Goal: Check status: Check status

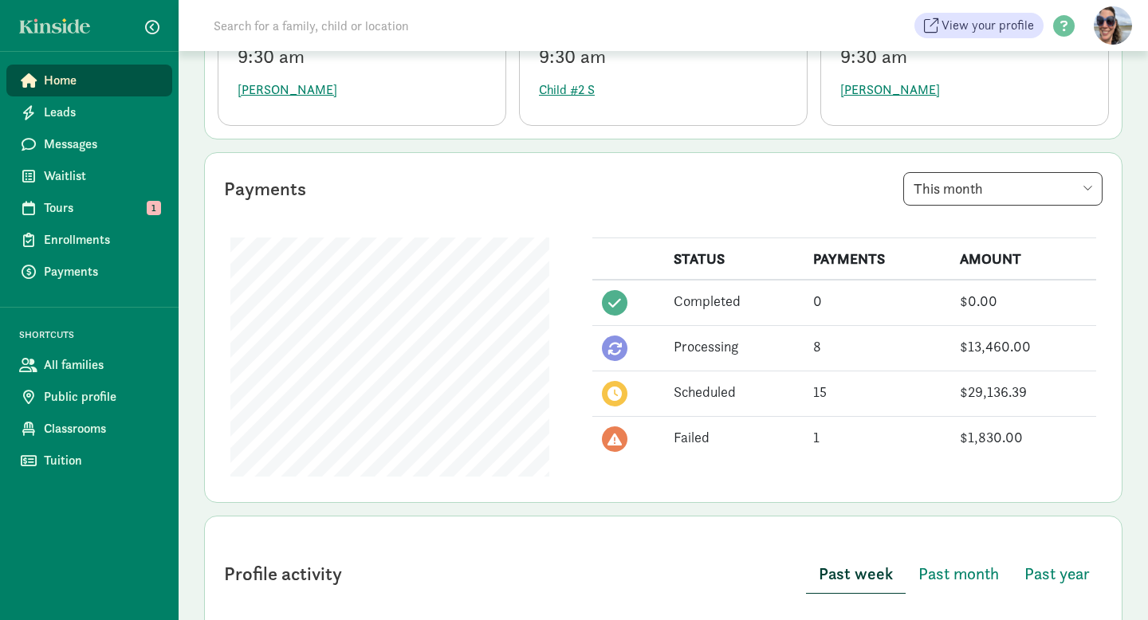
scroll to position [257, 0]
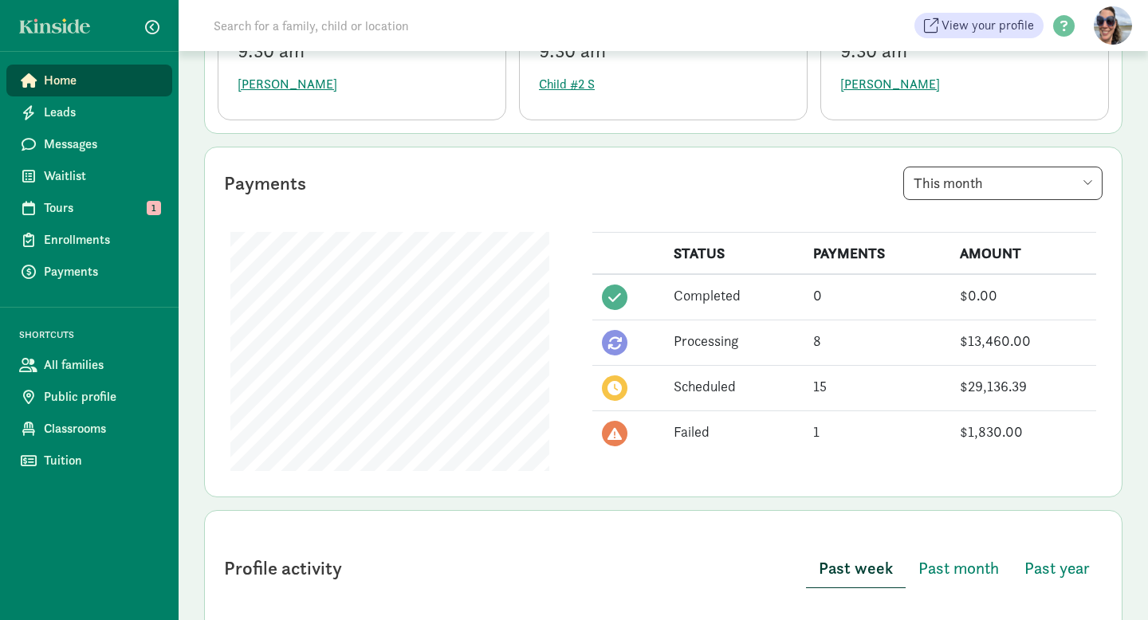
click at [614, 433] on icon at bounding box center [614, 433] width 14 height 14
click at [688, 434] on div "Failed" at bounding box center [733, 432] width 120 height 22
click at [817, 434] on div "1" at bounding box center [877, 432] width 128 height 22
click at [987, 434] on div "$1,830.00" at bounding box center [1023, 432] width 127 height 22
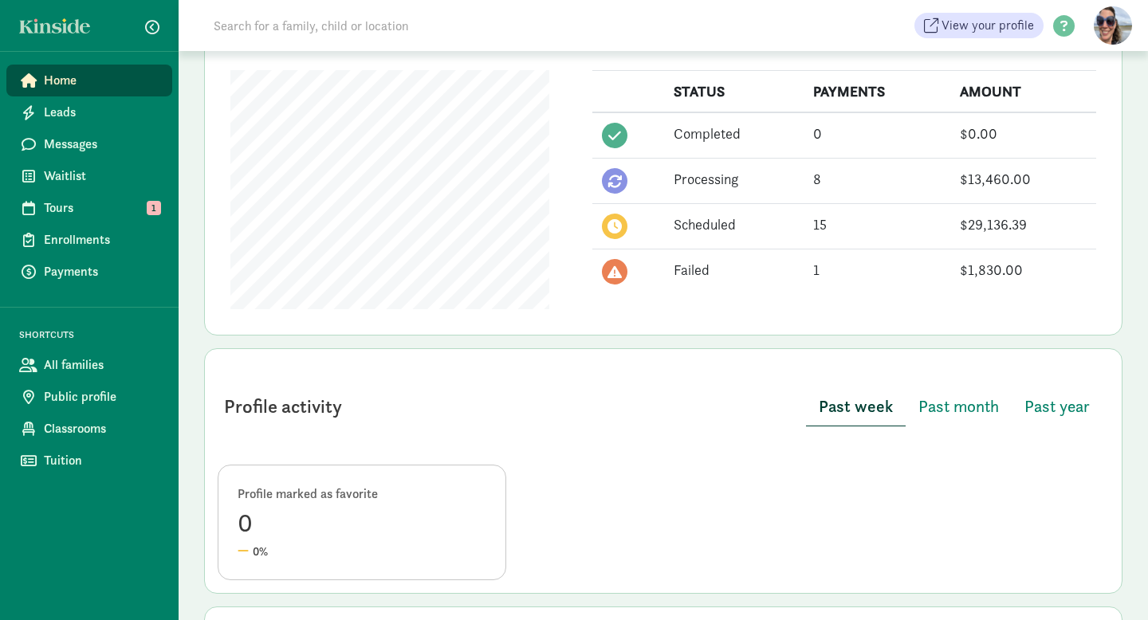
scroll to position [473, 0]
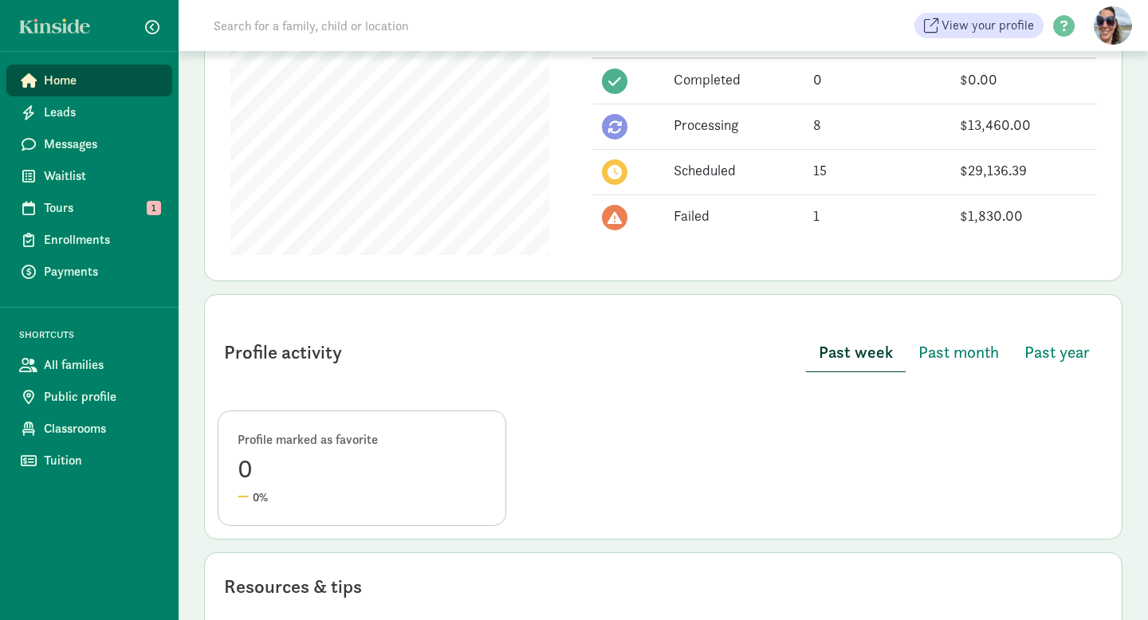
click at [614, 218] on icon at bounding box center [614, 217] width 14 height 14
click at [79, 281] on link "Payments" at bounding box center [89, 272] width 166 height 32
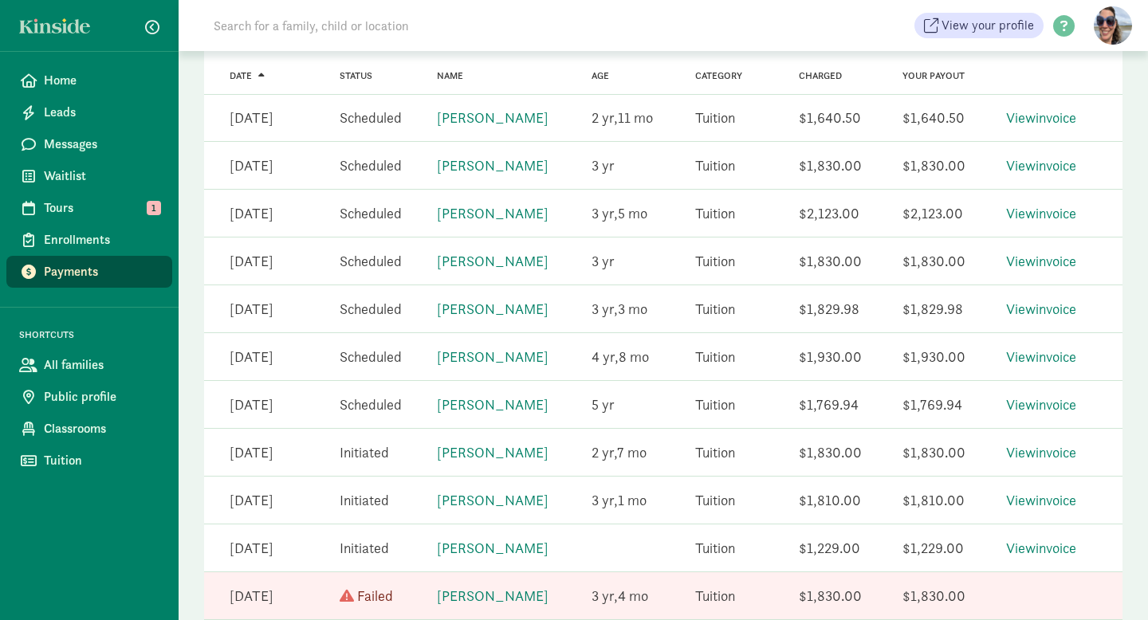
scroll to position [869, 0]
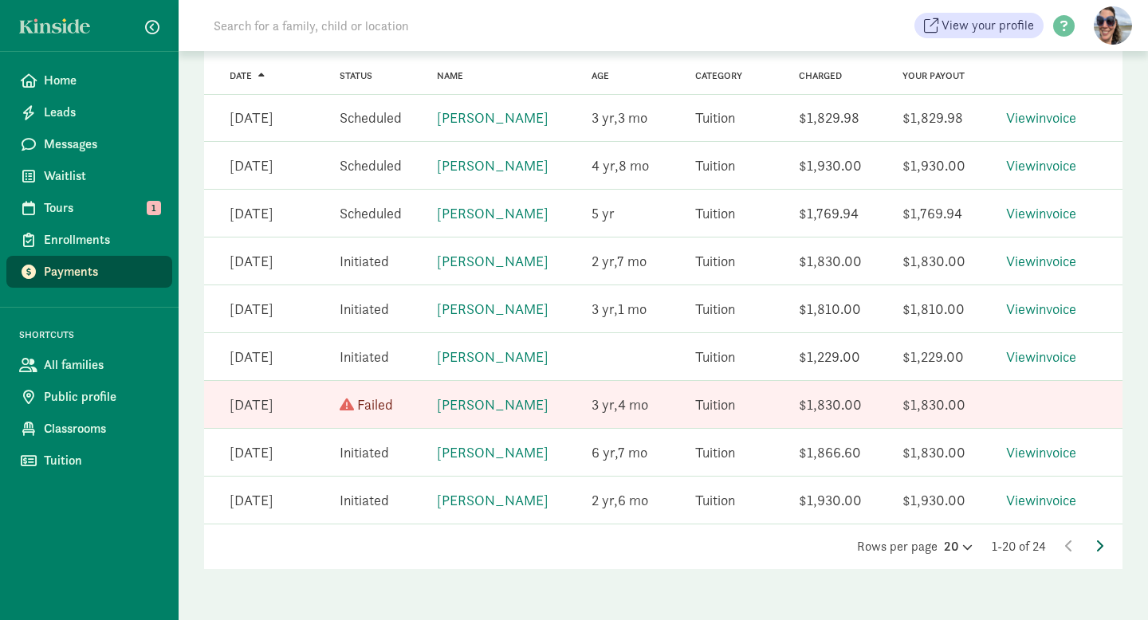
click at [1100, 540] on icon at bounding box center [1099, 546] width 8 height 13
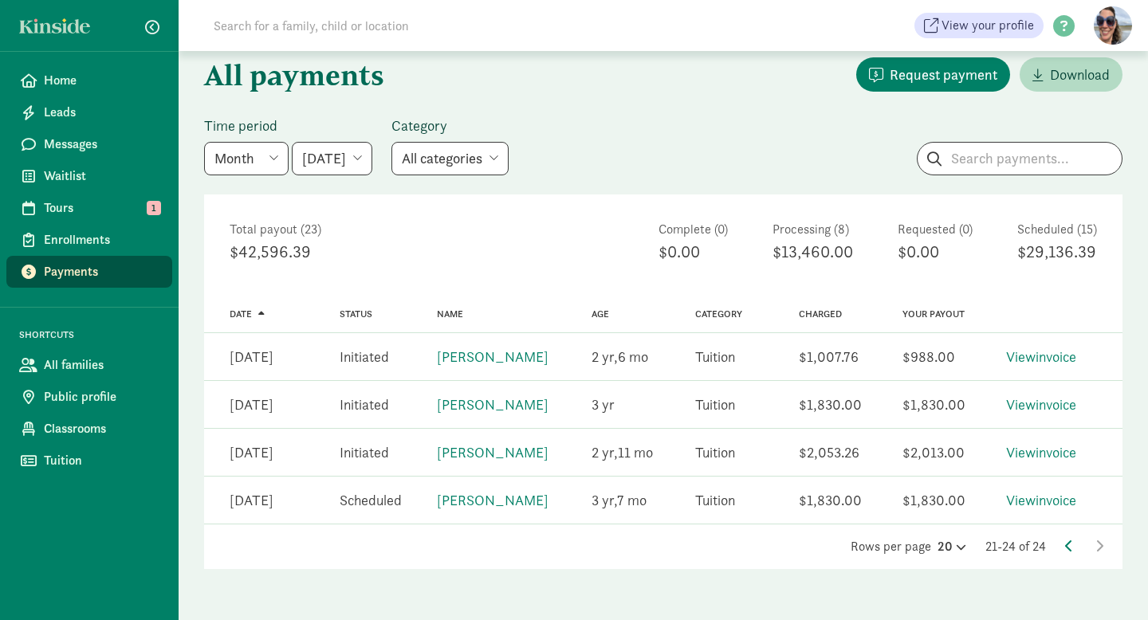
scroll to position [82, 0]
